Goal: Task Accomplishment & Management: Manage account settings

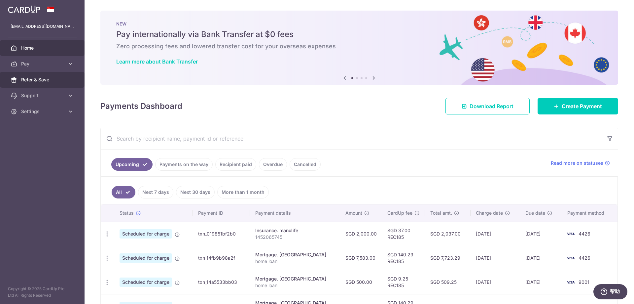
click at [43, 79] on span "Refer & Save" at bounding box center [43, 79] width 44 height 7
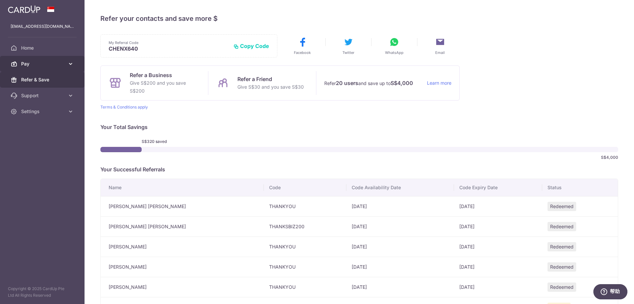
click at [28, 61] on span "Pay" at bounding box center [43, 63] width 44 height 7
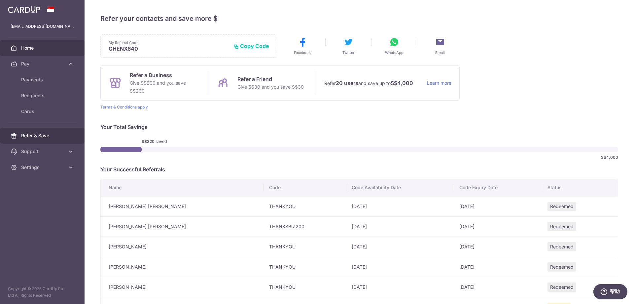
click at [31, 50] on span "Home" at bounding box center [43, 48] width 44 height 7
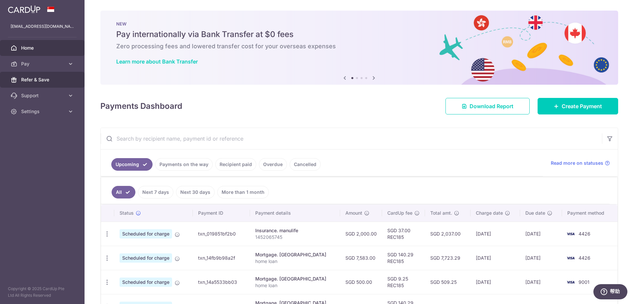
click at [26, 80] on span "Refer & Save" at bounding box center [43, 79] width 44 height 7
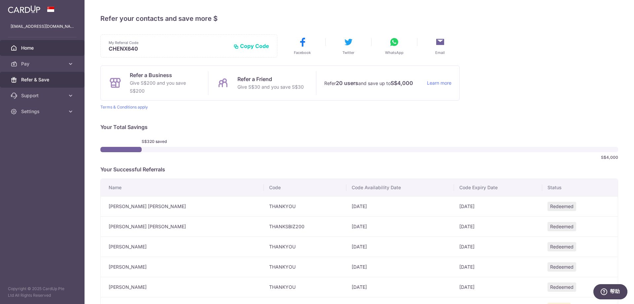
click at [24, 42] on link "Home" at bounding box center [42, 48] width 85 height 16
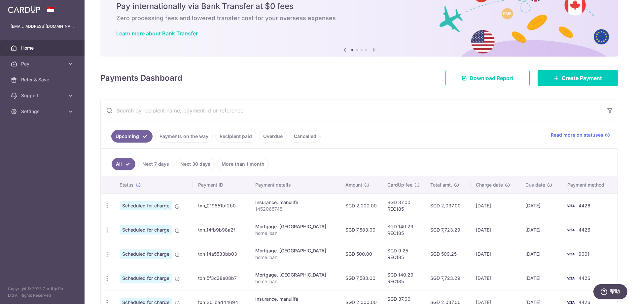
scroll to position [20, 0]
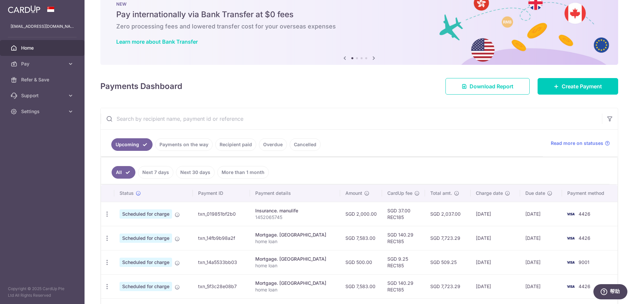
click at [223, 145] on link "Recipient paid" at bounding box center [235, 144] width 41 height 13
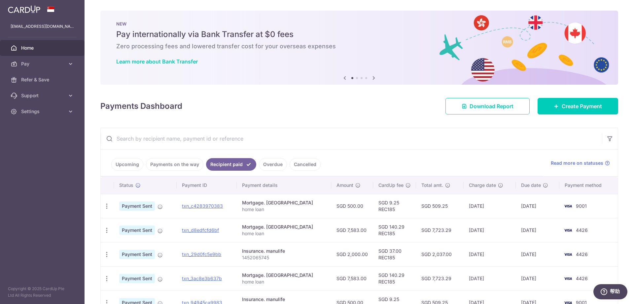
click at [189, 165] on link "Payments on the way" at bounding box center [174, 164] width 57 height 13
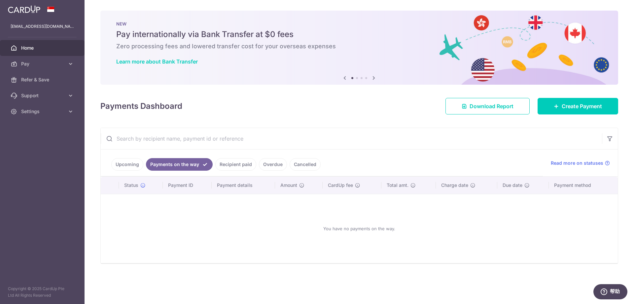
click at [227, 164] on link "Recipient paid" at bounding box center [235, 164] width 41 height 13
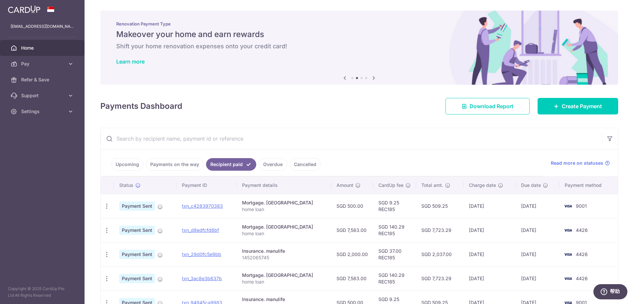
click at [267, 162] on link "Overdue" at bounding box center [273, 164] width 28 height 13
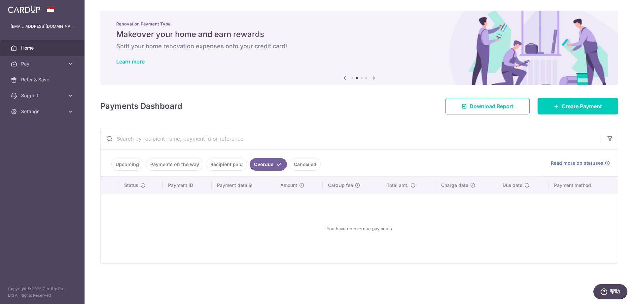
click at [295, 165] on link "Cancelled" at bounding box center [305, 164] width 31 height 13
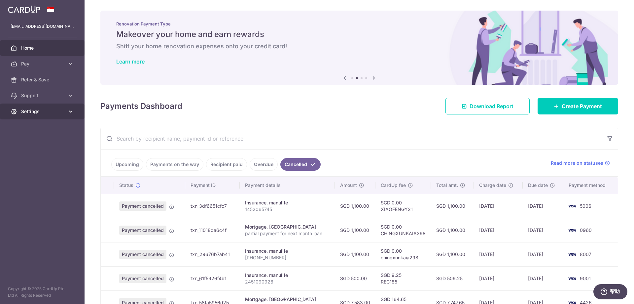
click at [41, 111] on span "Settings" at bounding box center [43, 111] width 44 height 7
click at [22, 141] on span "Logout" at bounding box center [43, 143] width 44 height 7
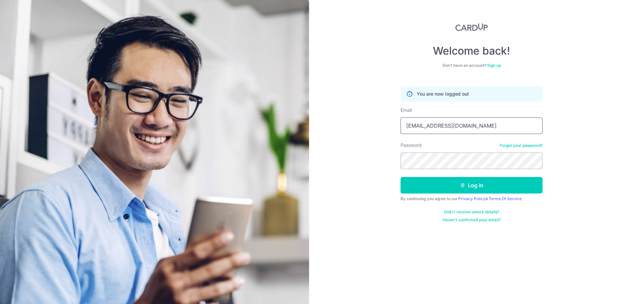
click at [449, 128] on input "[EMAIL_ADDRESS][DOMAIN_NAME]" at bounding box center [472, 125] width 142 height 17
type input "[EMAIL_ADDRESS][DOMAIN_NAME]"
click at [454, 183] on button "Log in" at bounding box center [472, 185] width 142 height 17
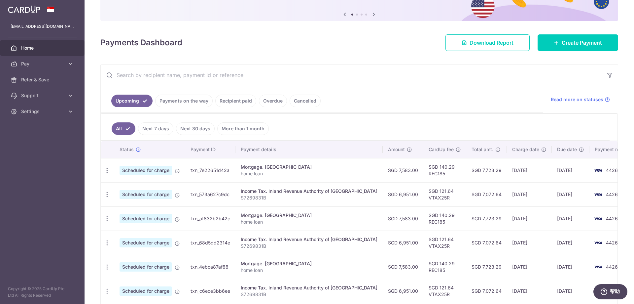
scroll to position [66, 0]
